Goal: Navigation & Orientation: Find specific page/section

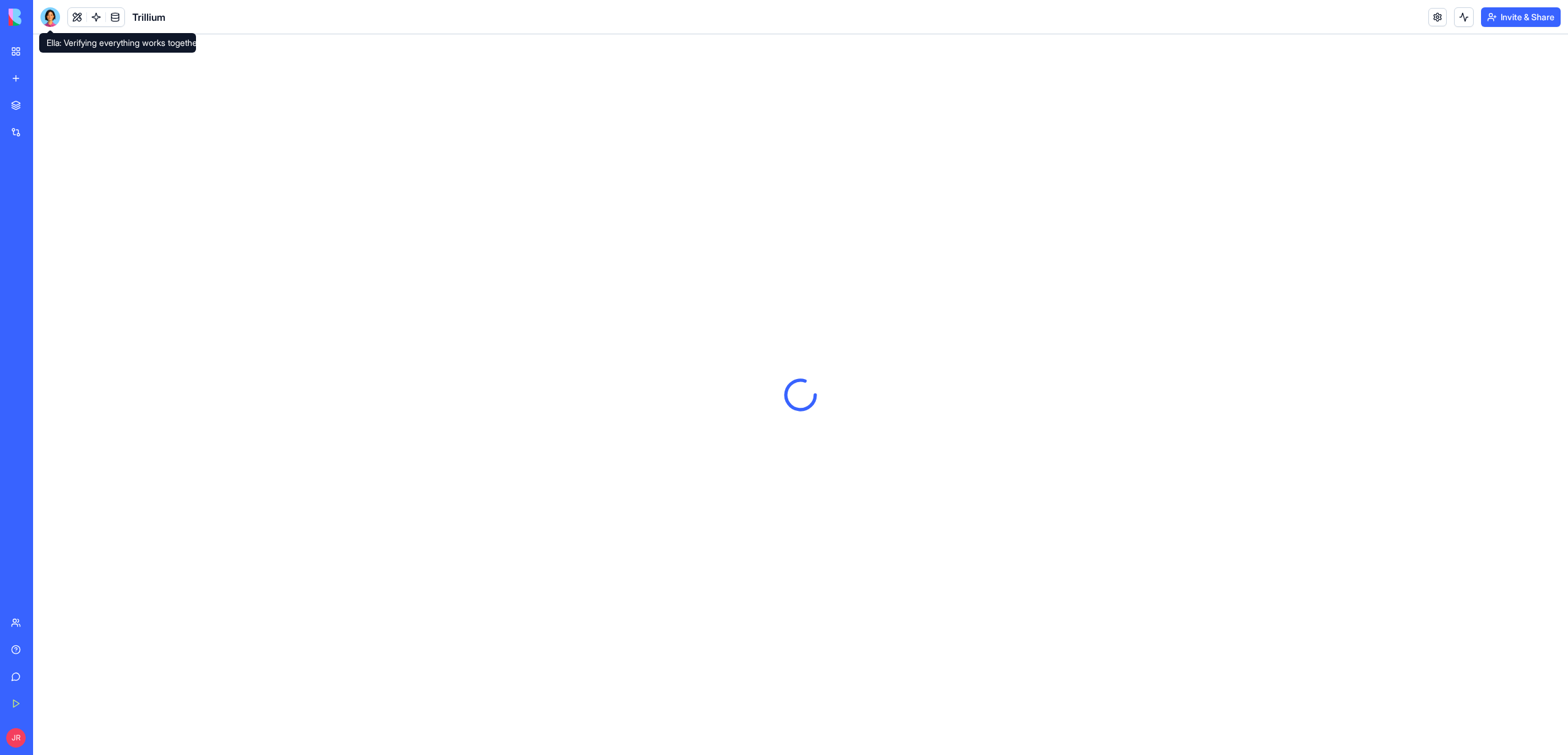
click at [52, 15] on div at bounding box center [50, 17] width 20 height 20
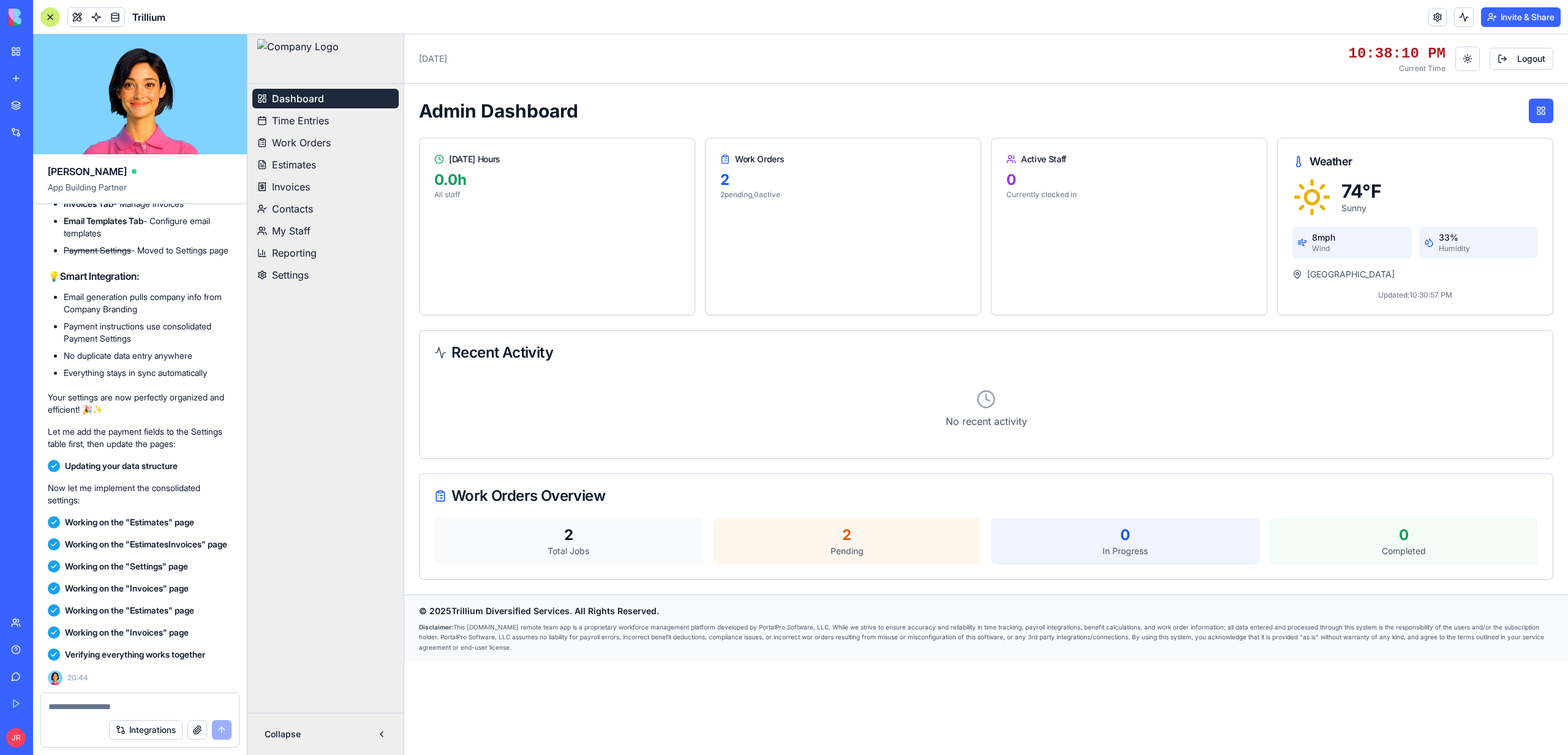
scroll to position [384096, 0]
click at [80, 13] on button at bounding box center [77, 17] width 18 height 18
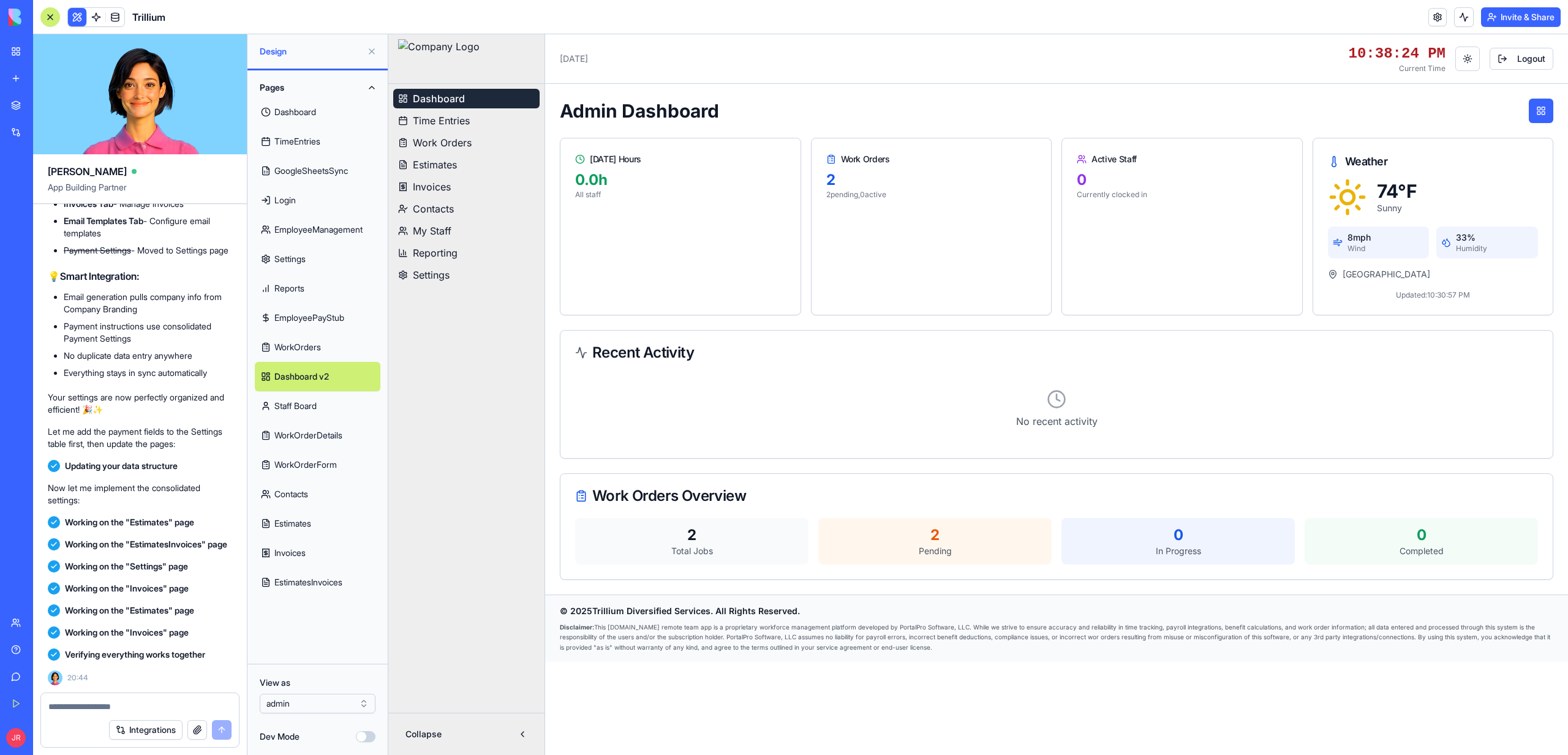
click at [292, 542] on link "Invoices" at bounding box center [317, 553] width 126 height 29
click at [432, 188] on span "Invoices" at bounding box center [432, 187] width 38 height 15
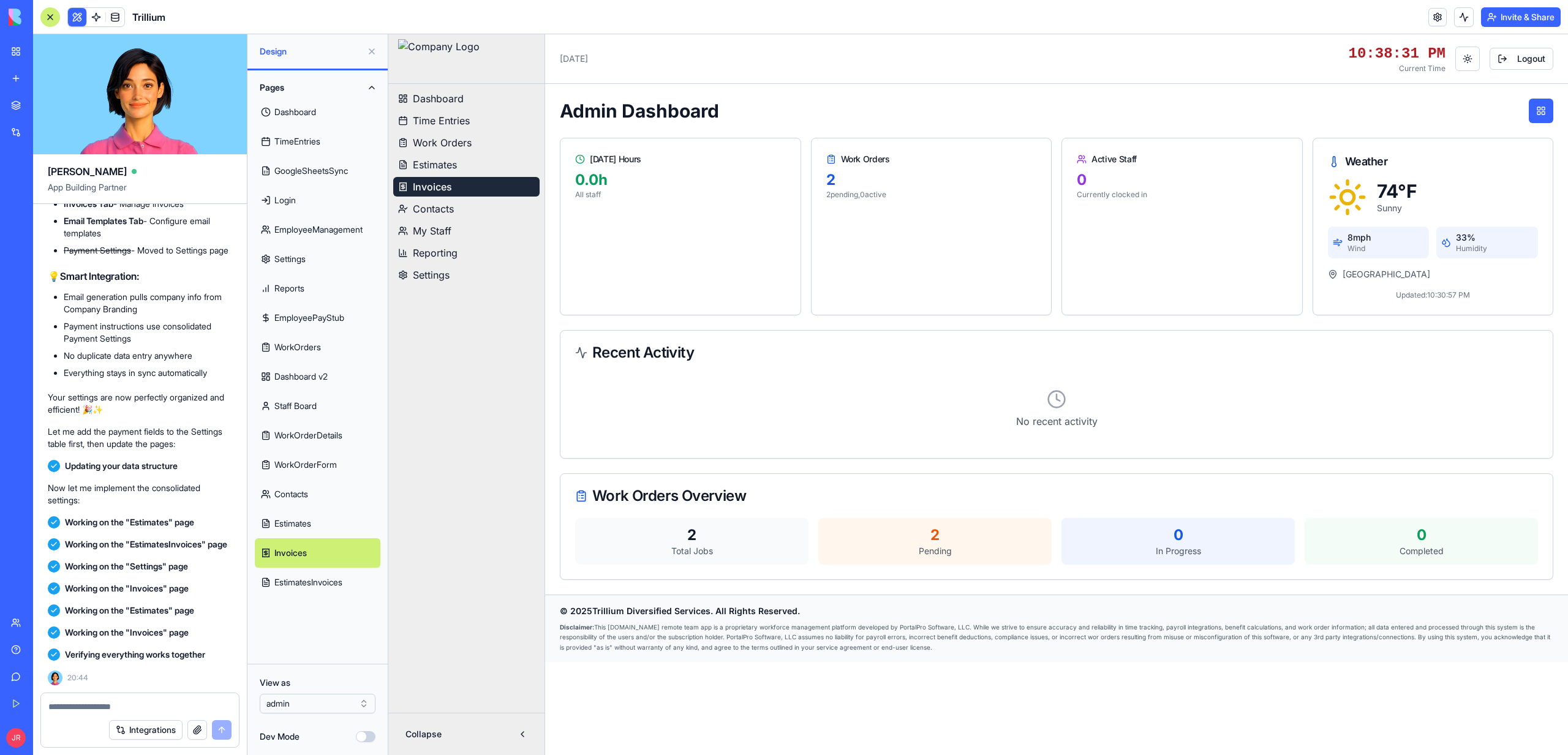
click at [411, 116] on link "Time Entries" at bounding box center [466, 121] width 146 height 20
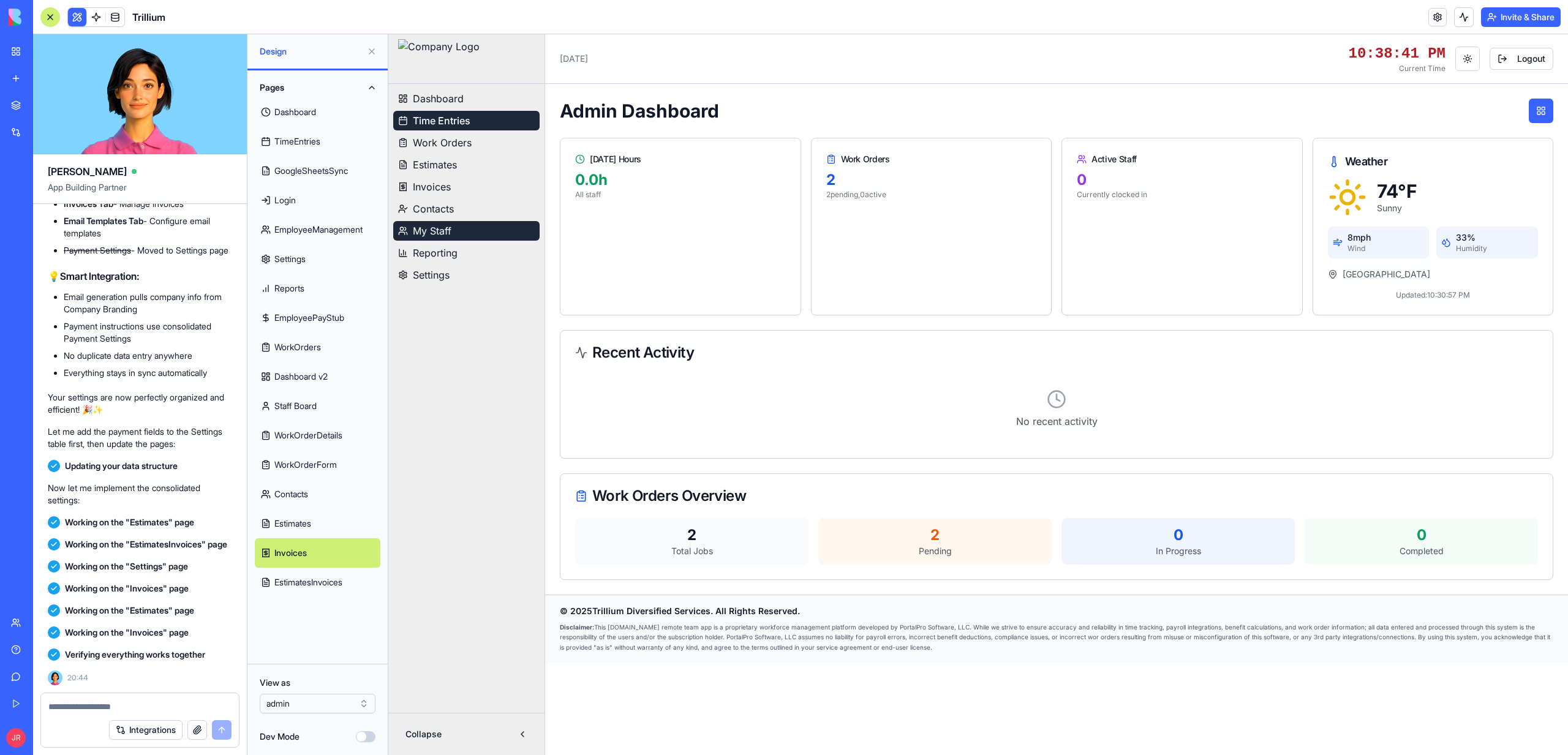
click at [524, 225] on link "My Staff" at bounding box center [466, 231] width 146 height 20
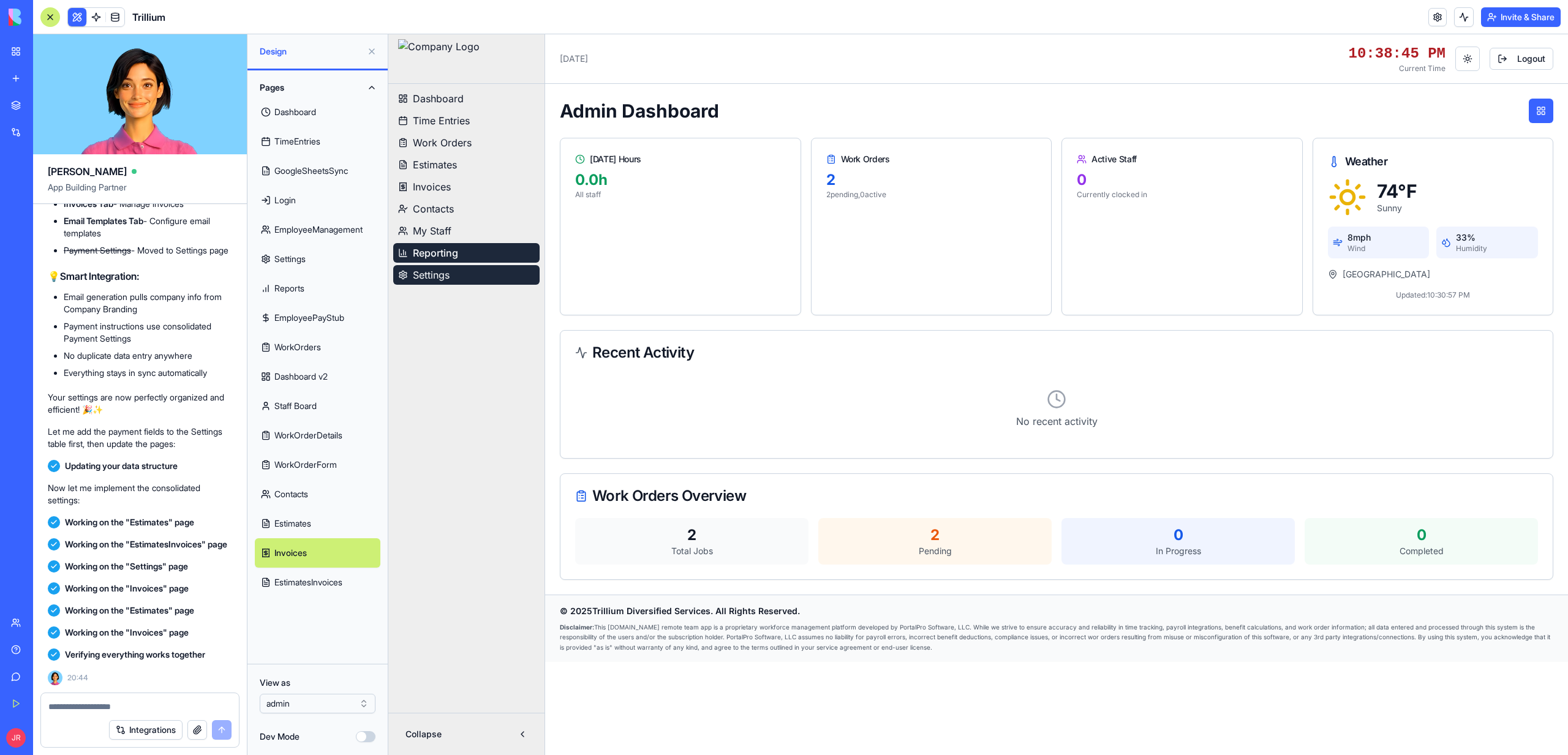
click at [453, 279] on link "Settings" at bounding box center [466, 275] width 146 height 20
click at [311, 211] on link "Login" at bounding box center [317, 200] width 126 height 29
click at [304, 183] on link "GoogleSheetsSync" at bounding box center [317, 171] width 126 height 29
click at [304, 172] on link "GoogleSheetsSync" at bounding box center [317, 171] width 126 height 29
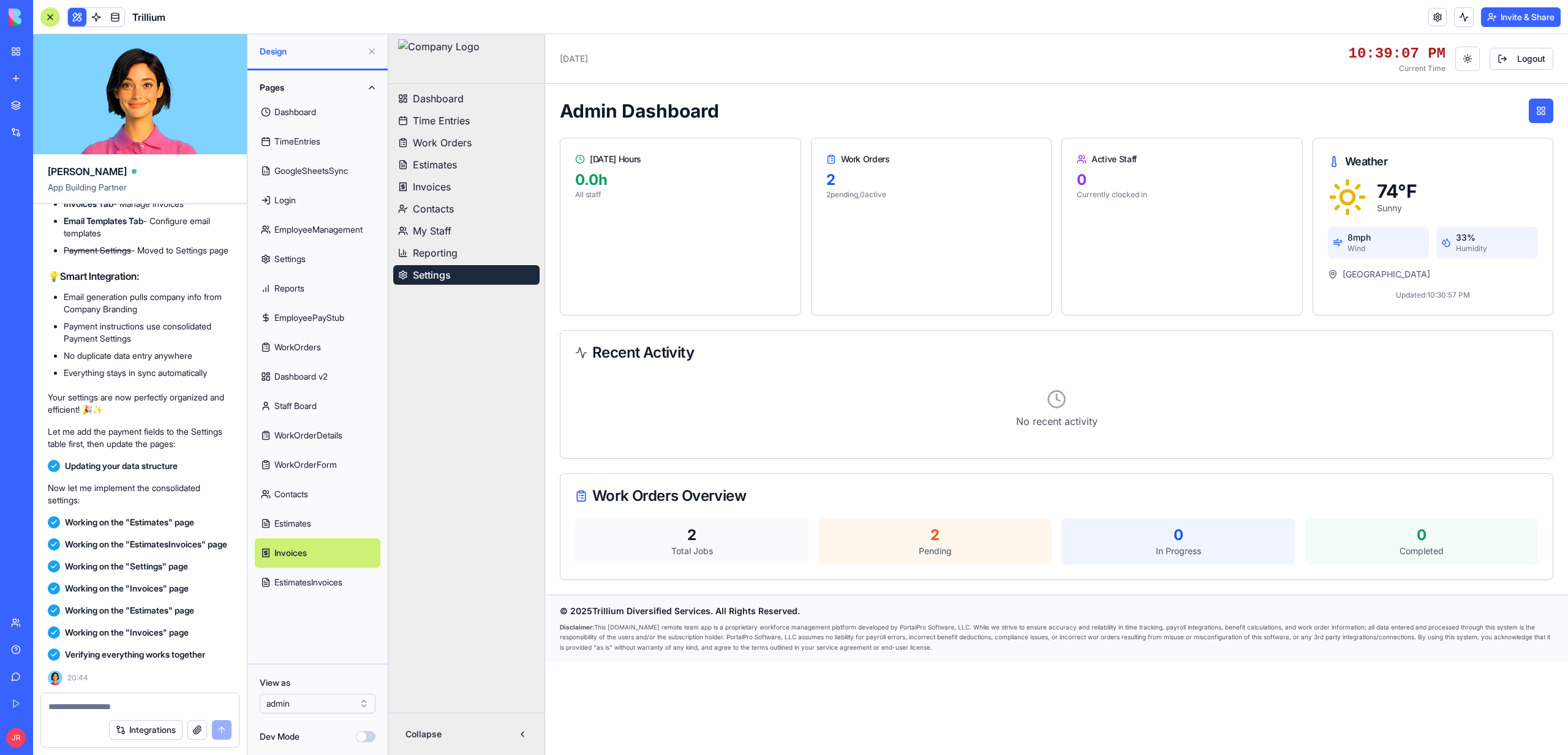
click at [304, 172] on link "GoogleSheetsSync" at bounding box center [317, 171] width 126 height 29
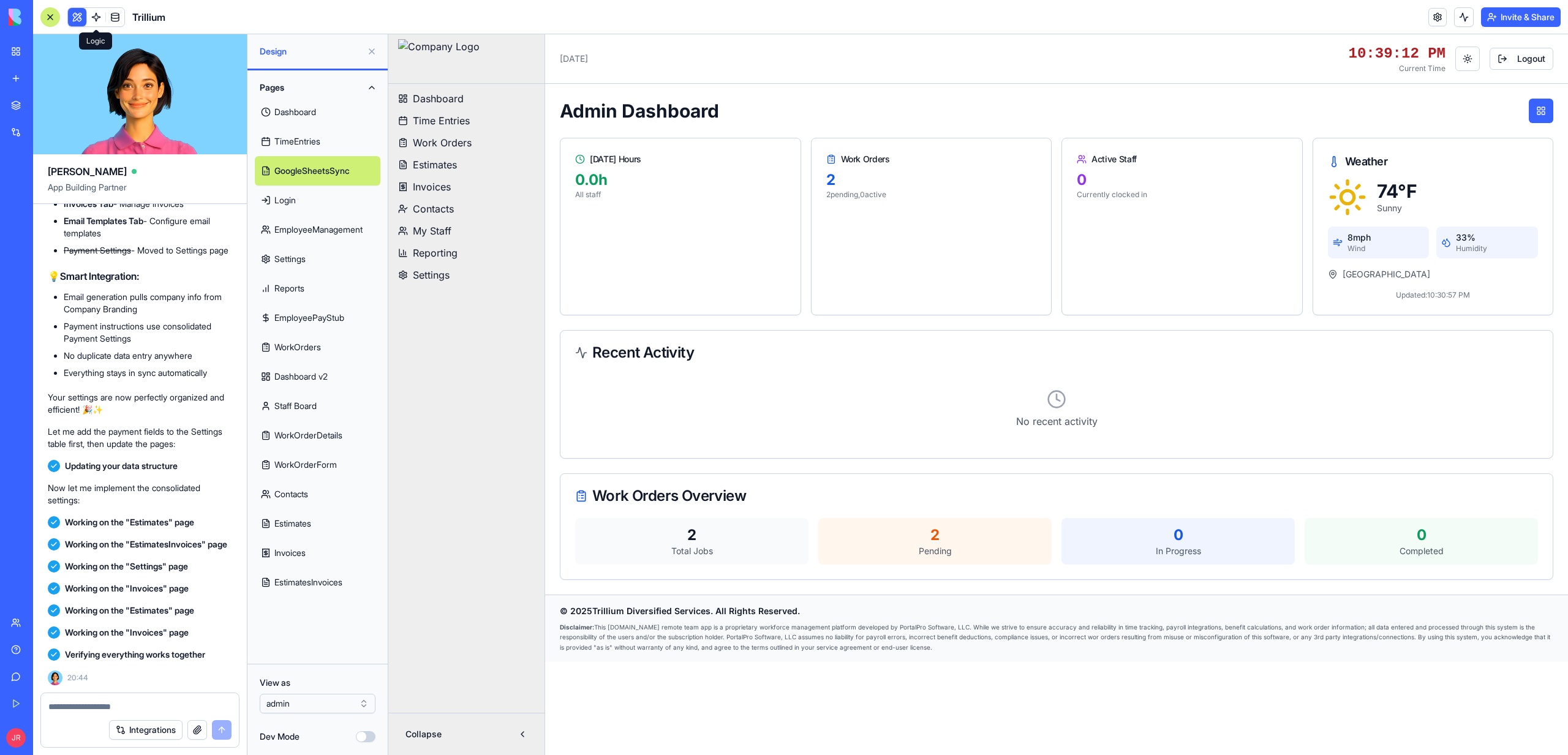
click at [85, 18] on button at bounding box center [77, 17] width 18 height 18
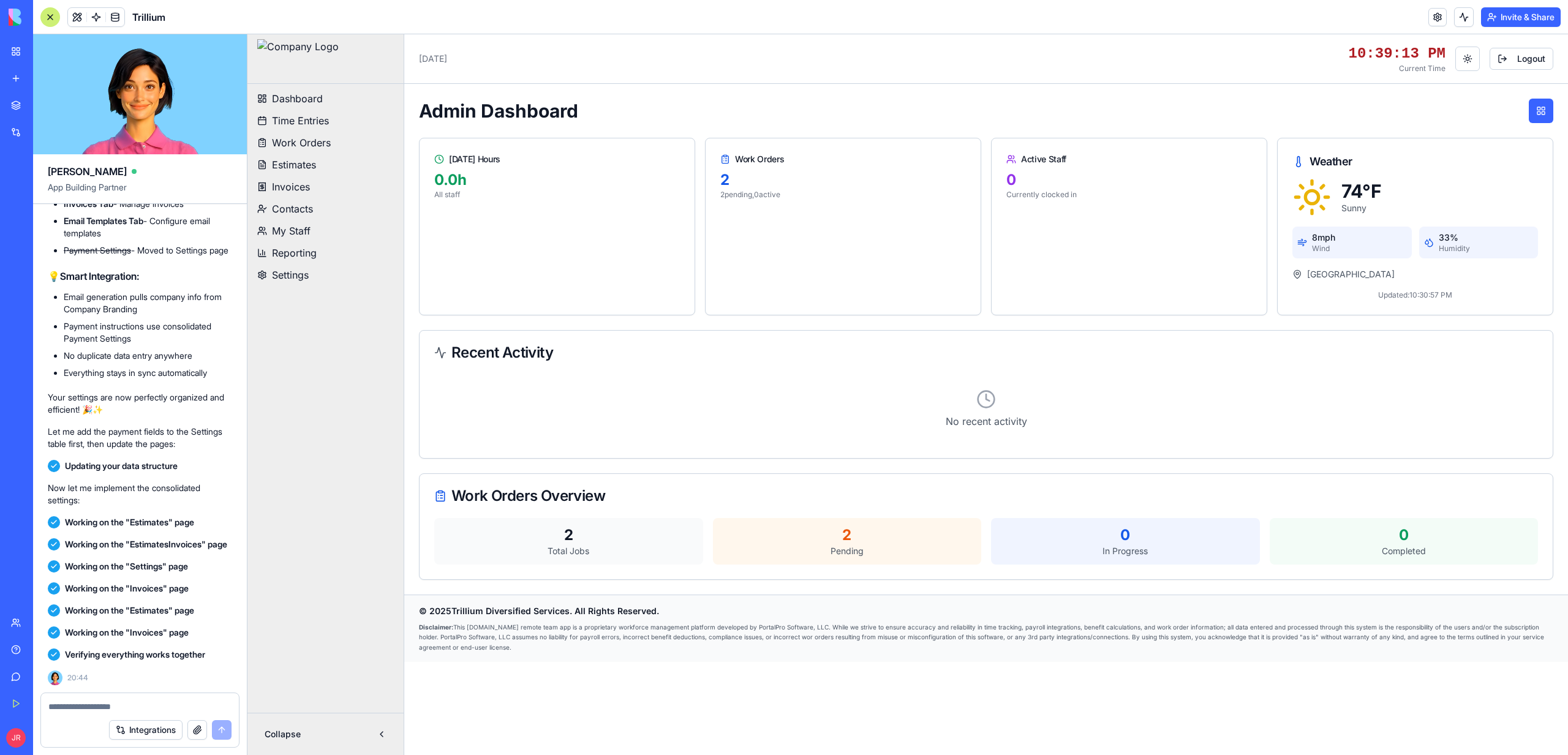
click at [54, 18] on div at bounding box center [50, 17] width 20 height 20
